Goal: Find specific page/section: Find specific page/section

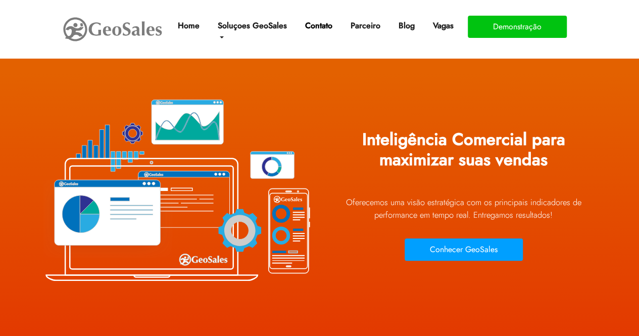
click at [306, 30] on link "Contato" at bounding box center [318, 26] width 35 height 20
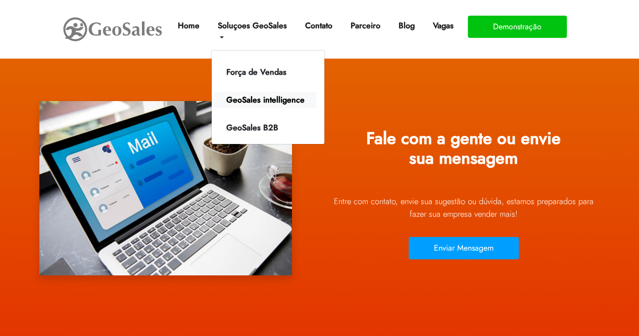
click at [271, 101] on link "GeoSales intelligence" at bounding box center [265, 100] width 103 height 16
